Goal: Navigation & Orientation: Find specific page/section

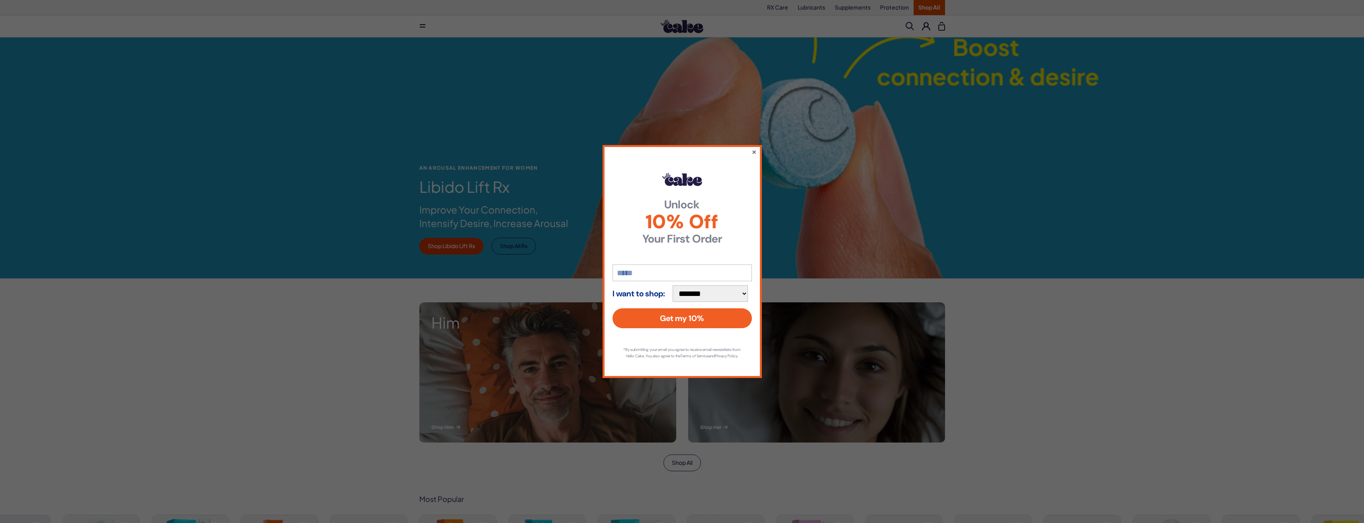
click at [755, 148] on button "×" at bounding box center [753, 152] width 5 height 10
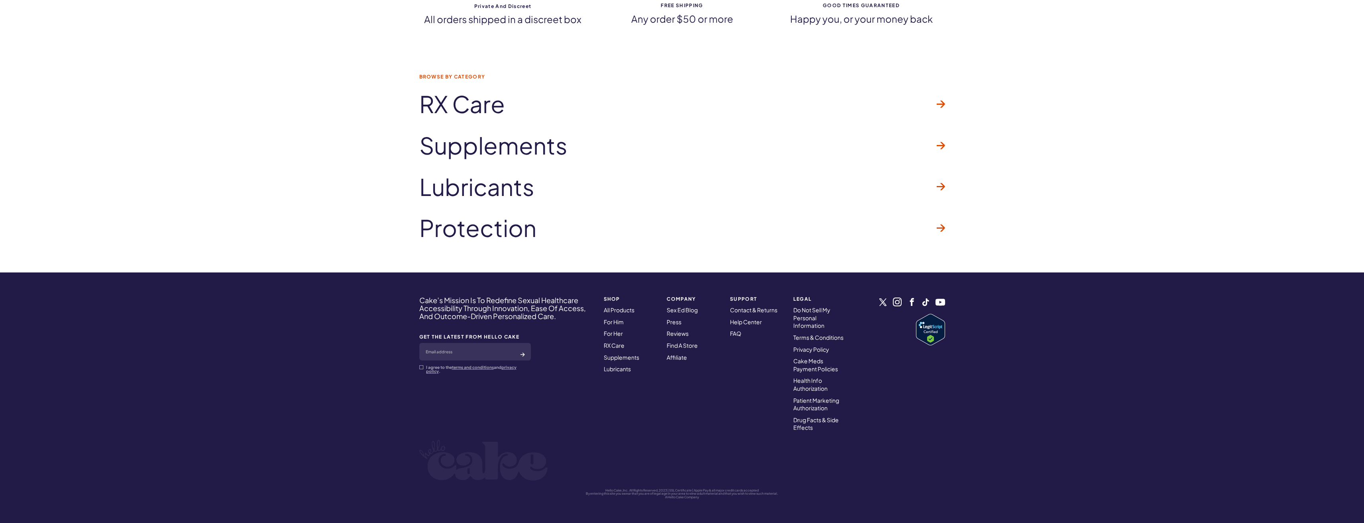
drag, startPoint x: 352, startPoint y: 363, endPoint x: 379, endPoint y: 500, distance: 139.6
click at [816, 339] on link "Terms & Conditions" at bounding box center [818, 337] width 50 height 7
